Goal: Information Seeking & Learning: Learn about a topic

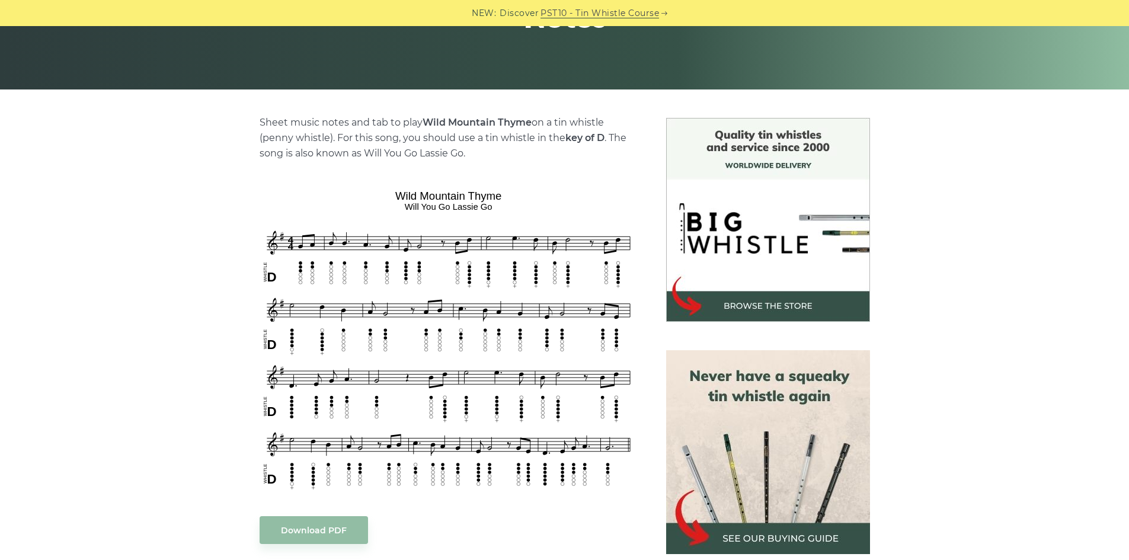
scroll to position [249, 0]
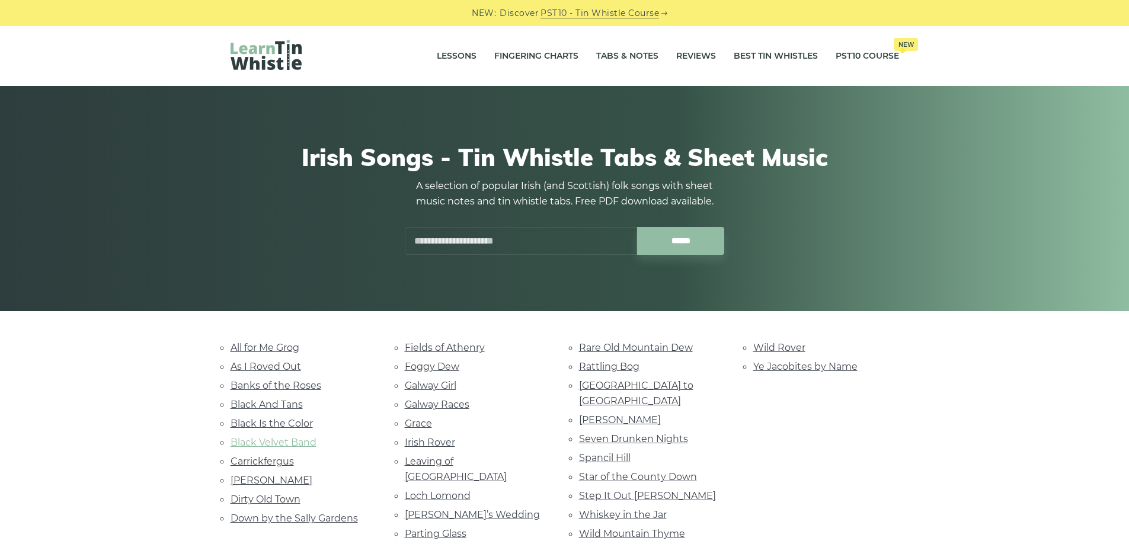
click at [279, 442] on link "Black Velvet Band" at bounding box center [274, 442] width 86 height 11
click at [315, 517] on link "Down by the Sally Gardens" at bounding box center [294, 518] width 127 height 11
click at [269, 461] on link "Carrickfergus" at bounding box center [262, 461] width 63 height 11
click at [467, 461] on link "Leaving of [GEOGRAPHIC_DATA]" at bounding box center [456, 469] width 102 height 27
click at [463, 509] on link "[PERSON_NAME]’s Wedding" at bounding box center [472, 514] width 135 height 11
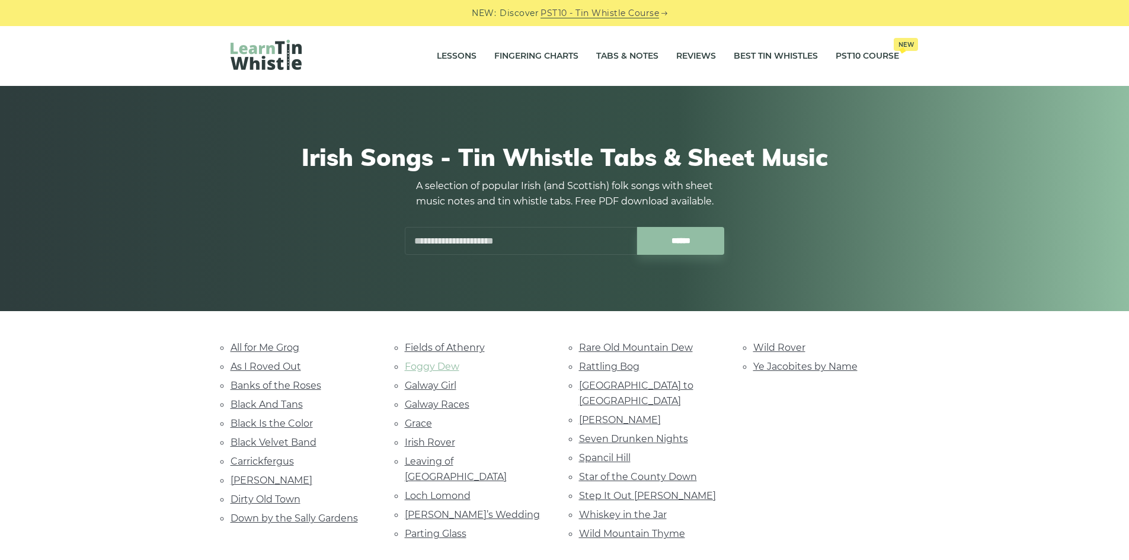
click at [436, 363] on link "Foggy Dew" at bounding box center [432, 366] width 55 height 11
click at [598, 452] on link "Spancil Hill" at bounding box center [605, 457] width 52 height 11
click at [620, 414] on link "[PERSON_NAME]" at bounding box center [620, 419] width 82 height 11
click at [782, 345] on link "Wild Rover" at bounding box center [780, 347] width 52 height 11
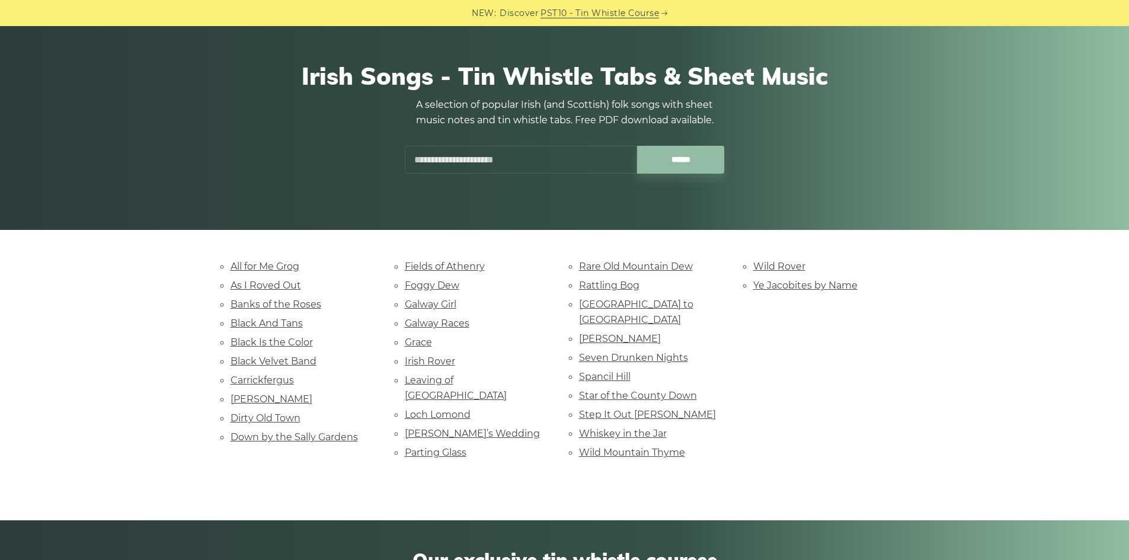
scroll to position [83, 0]
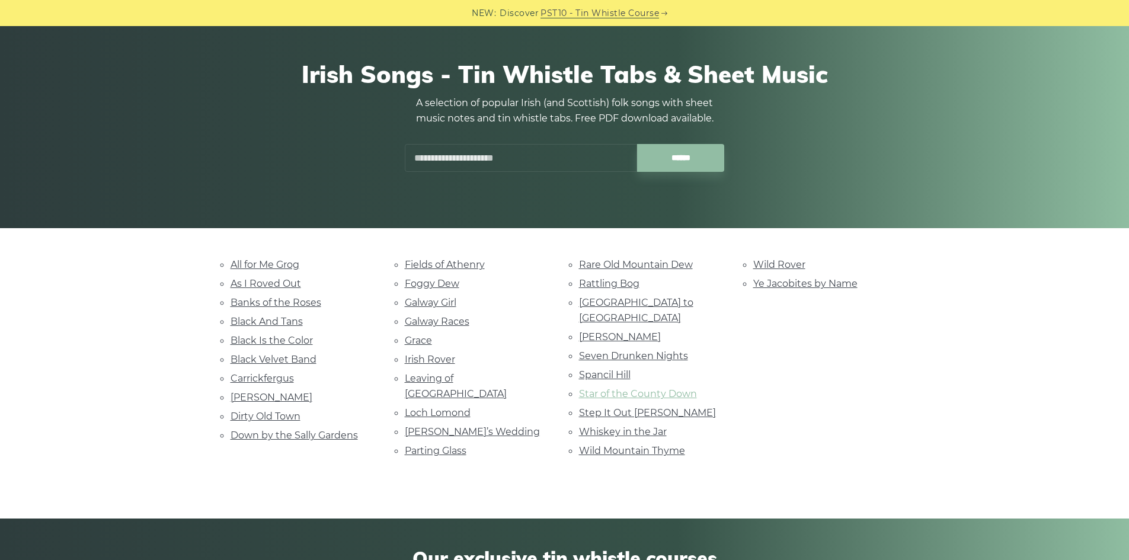
click at [647, 388] on link "Star of the County Down" at bounding box center [638, 393] width 118 height 11
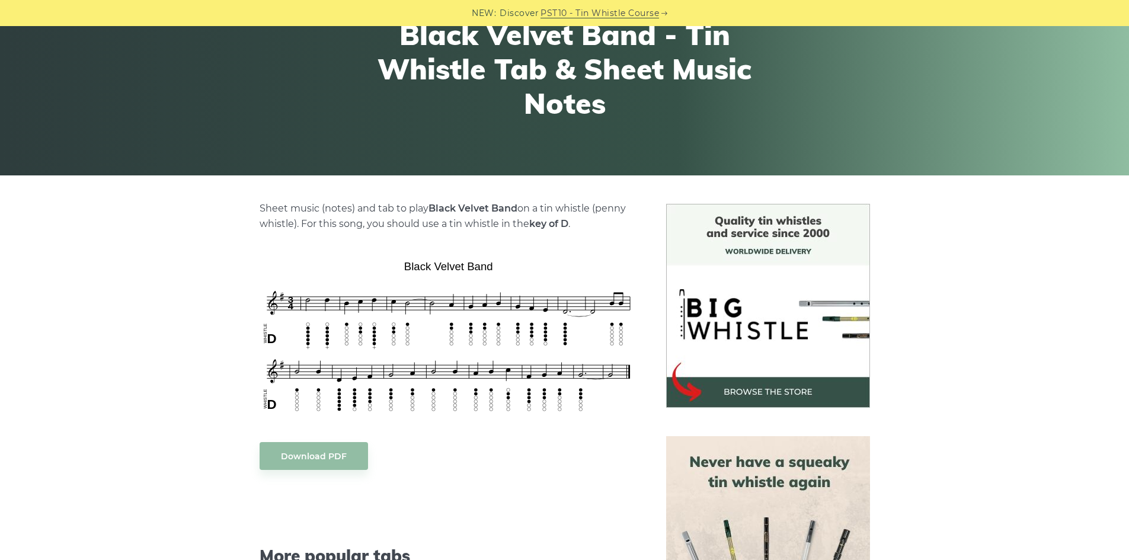
scroll to position [166, 0]
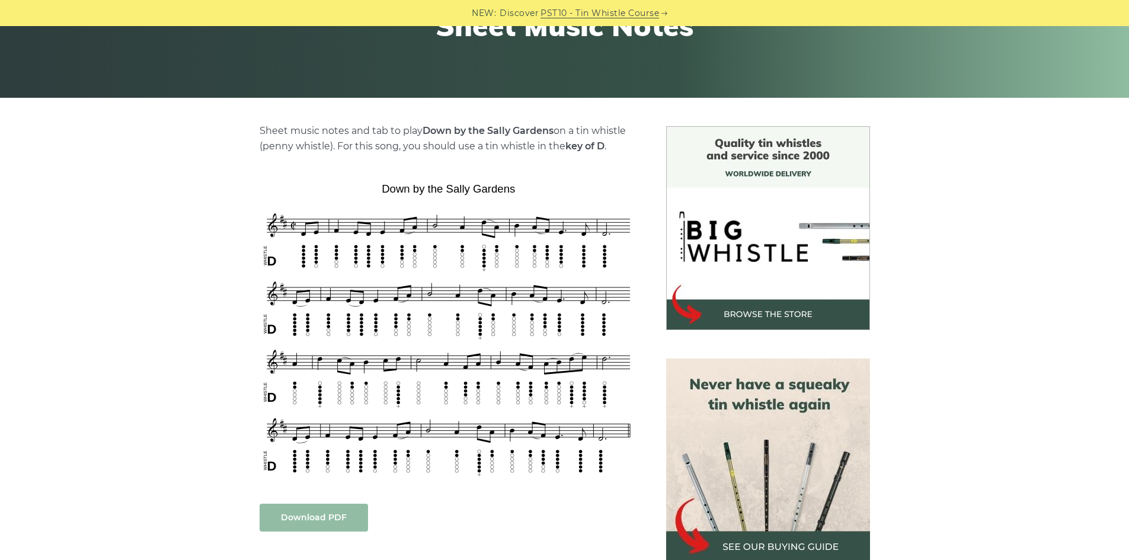
scroll to position [249, 0]
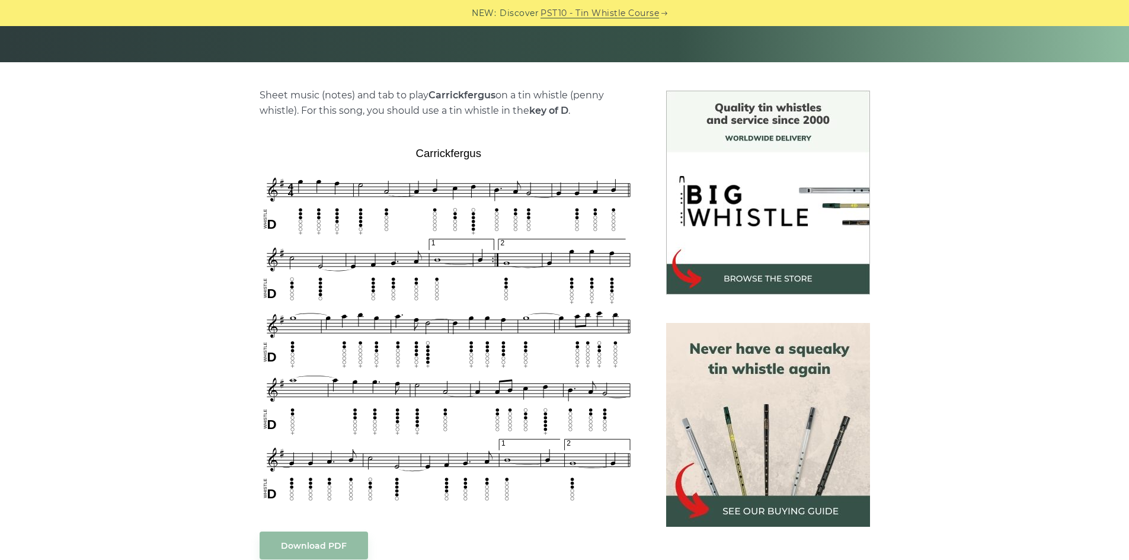
scroll to position [277, 0]
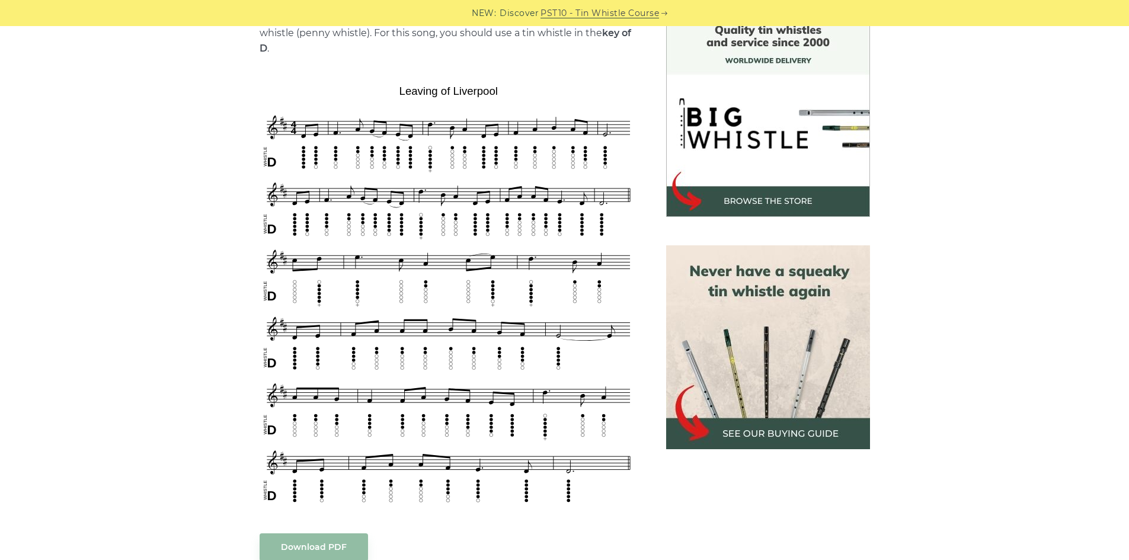
scroll to position [360, 0]
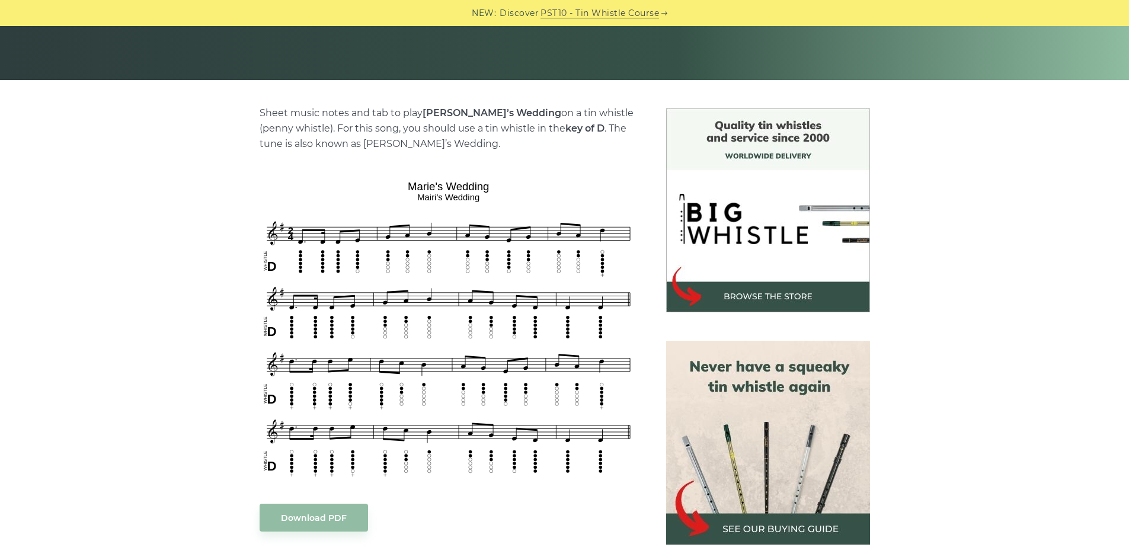
scroll to position [249, 0]
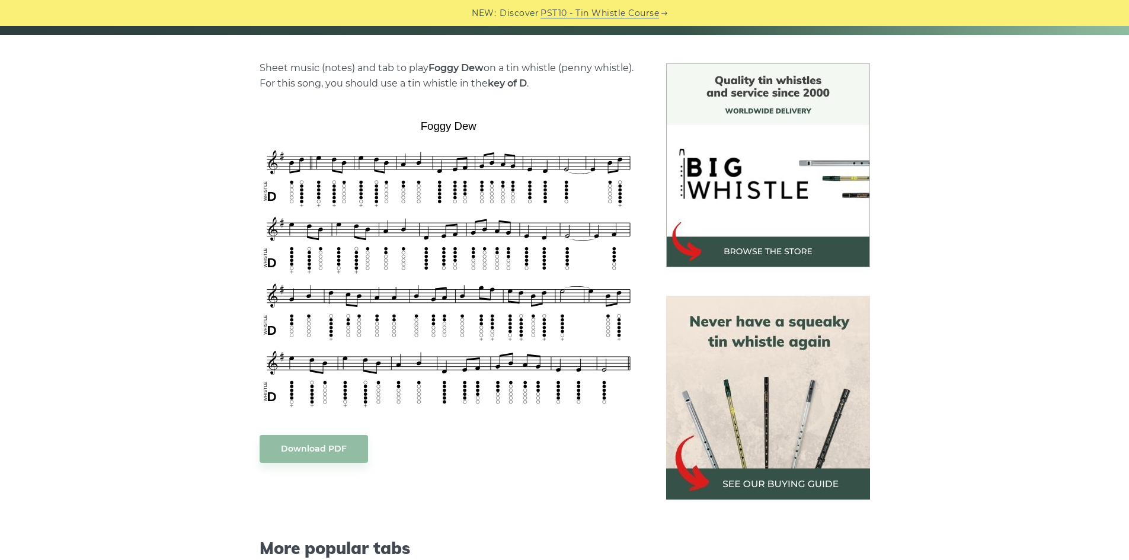
scroll to position [277, 0]
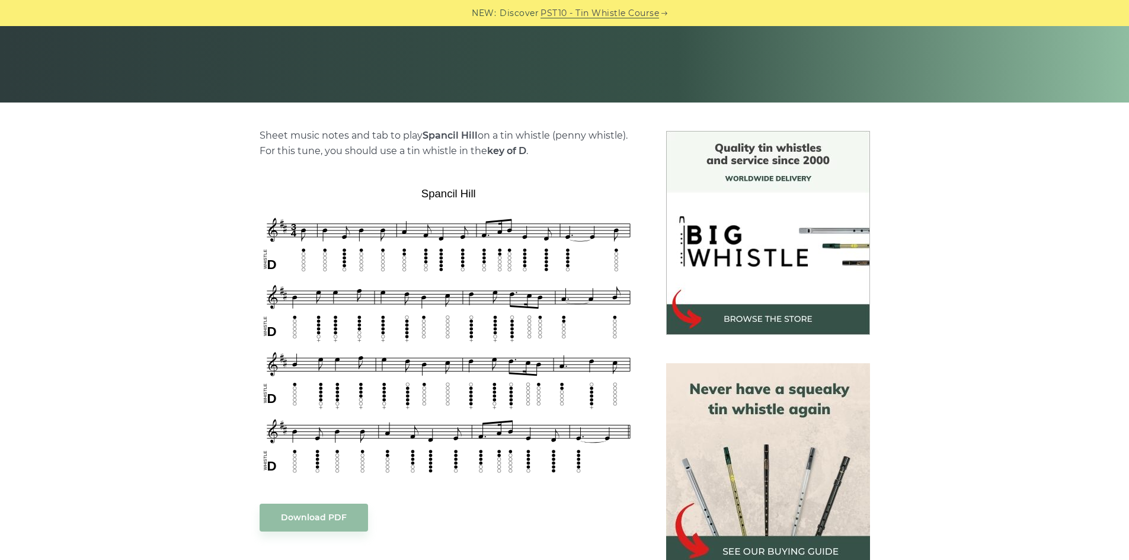
scroll to position [221, 0]
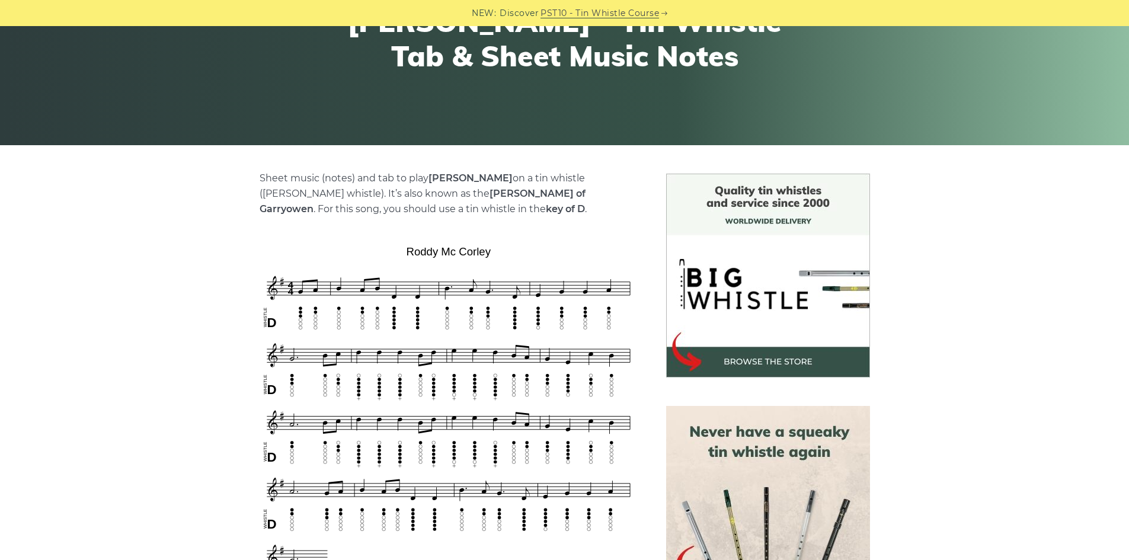
scroll to position [249, 0]
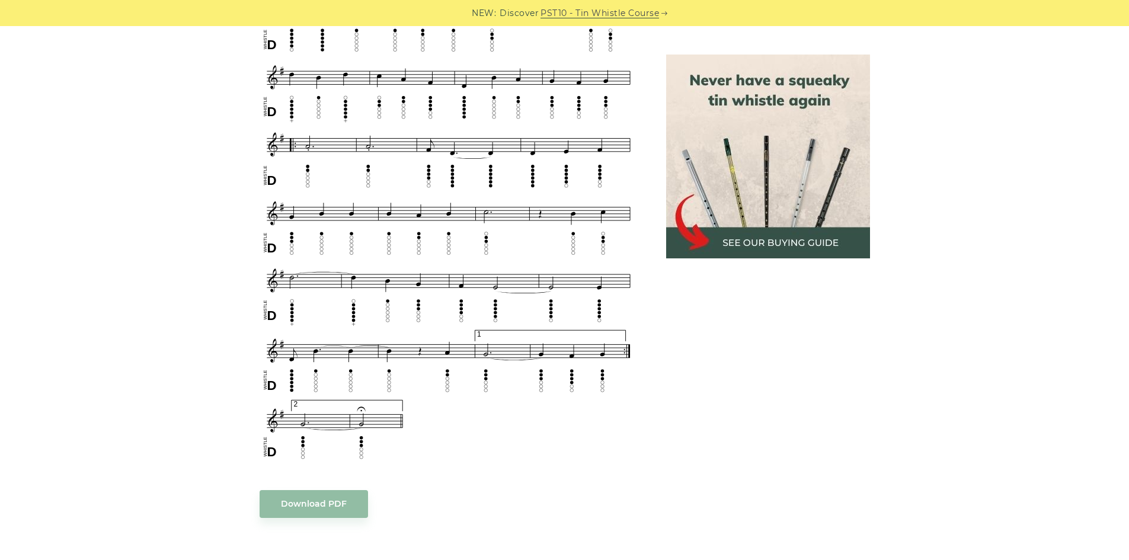
scroll to position [636, 0]
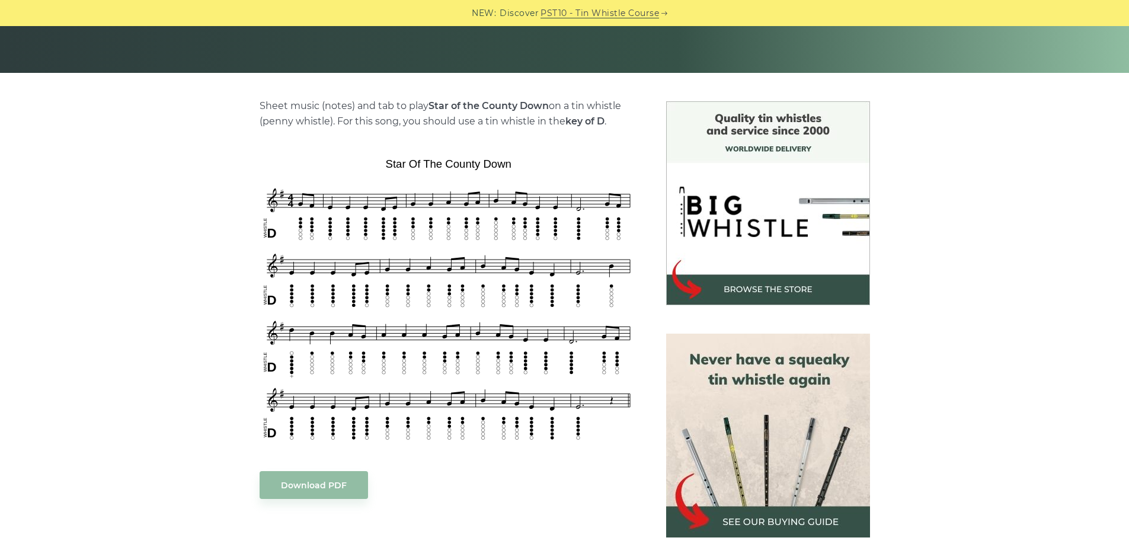
scroll to position [277, 0]
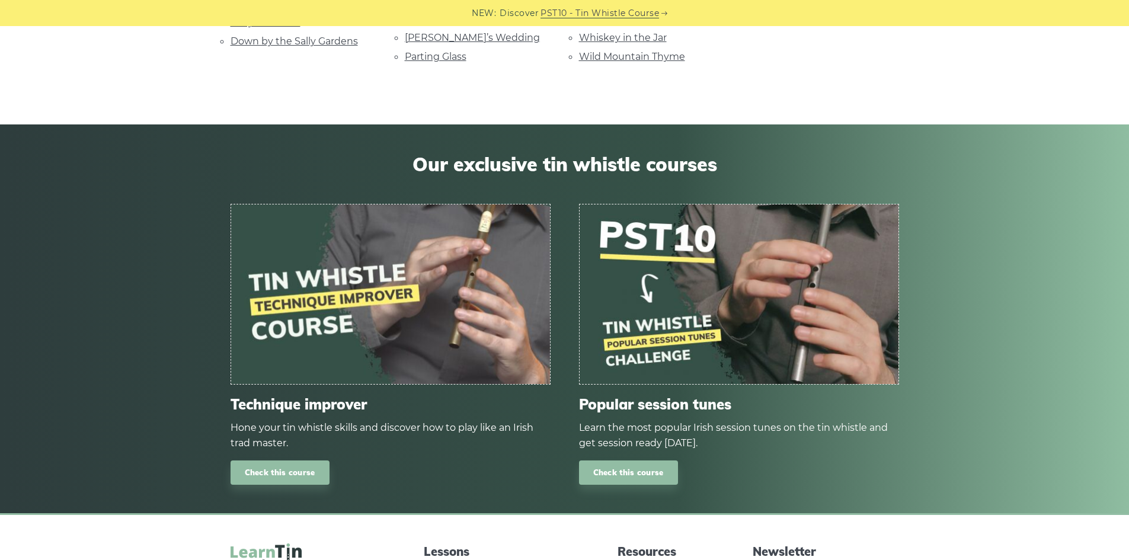
scroll to position [468, 0]
